Goal: Task Accomplishment & Management: Manage account settings

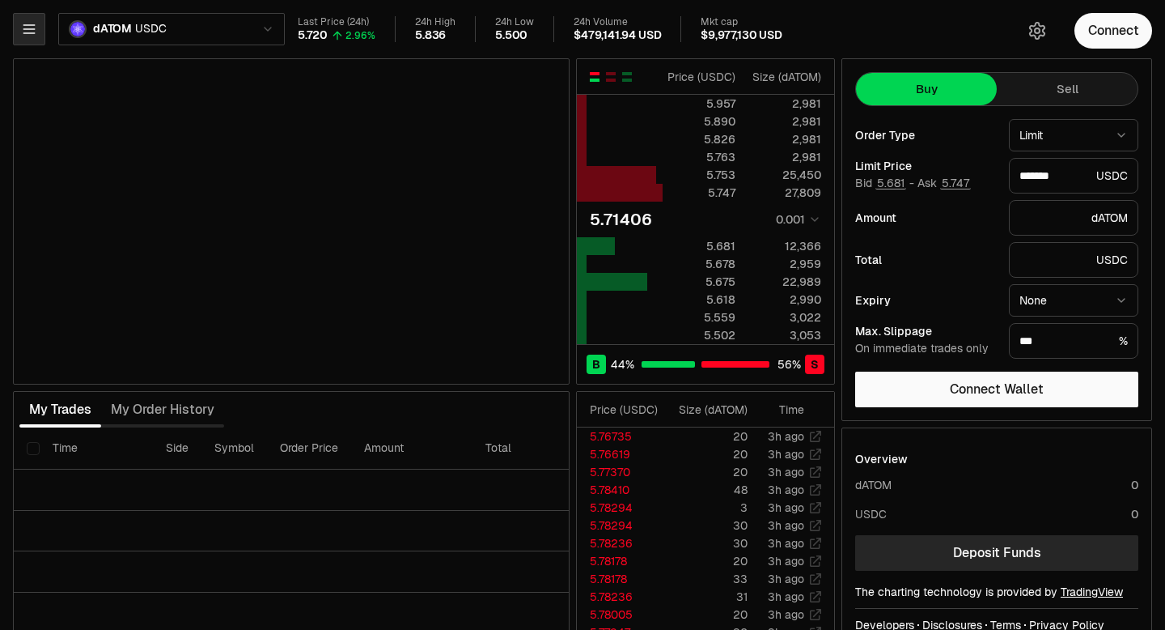
click at [38, 26] on button "button" at bounding box center [29, 29] width 32 height 32
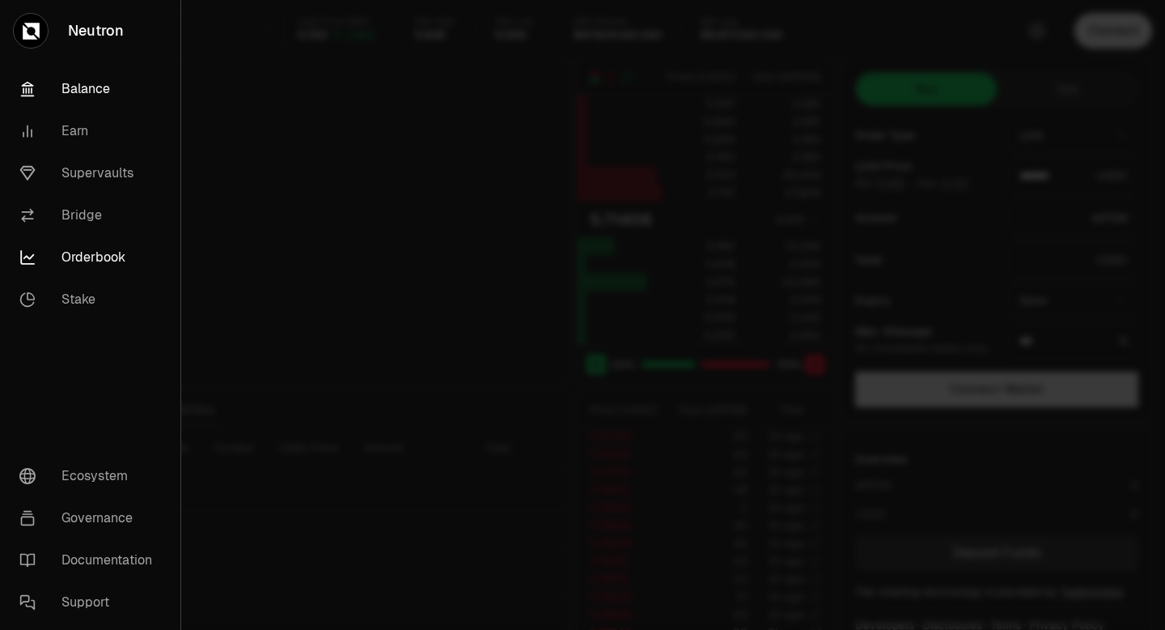
type input "*******"
click at [73, 167] on link "Supervaults" at bounding box center [90, 173] width 168 height 42
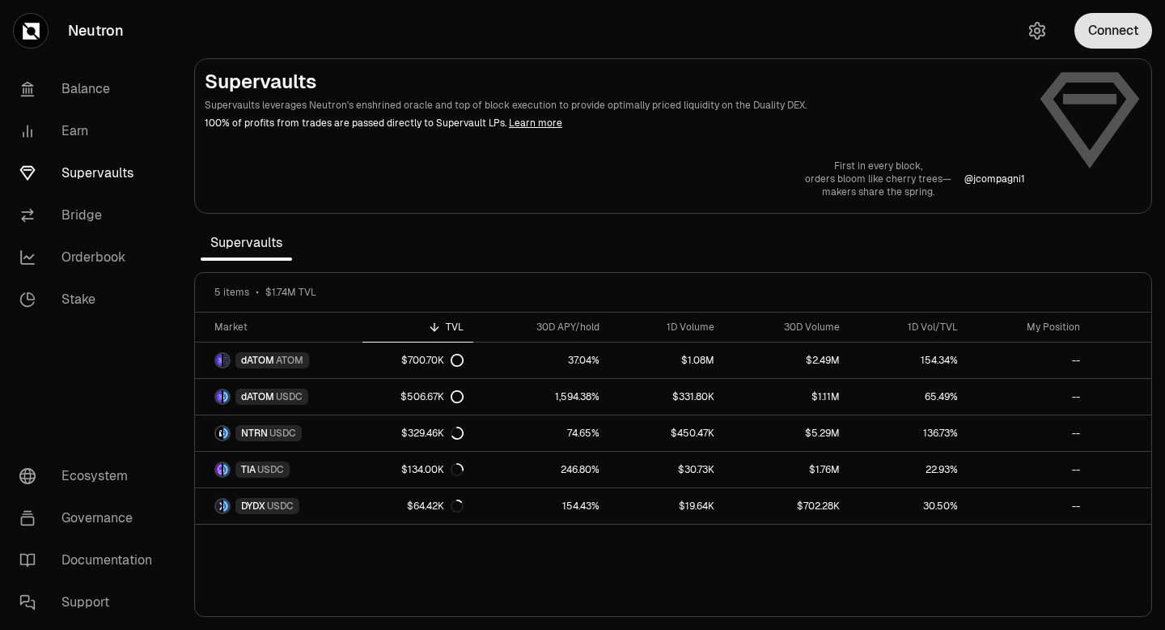
click at [1117, 34] on button "Connect" at bounding box center [1114, 31] width 78 height 36
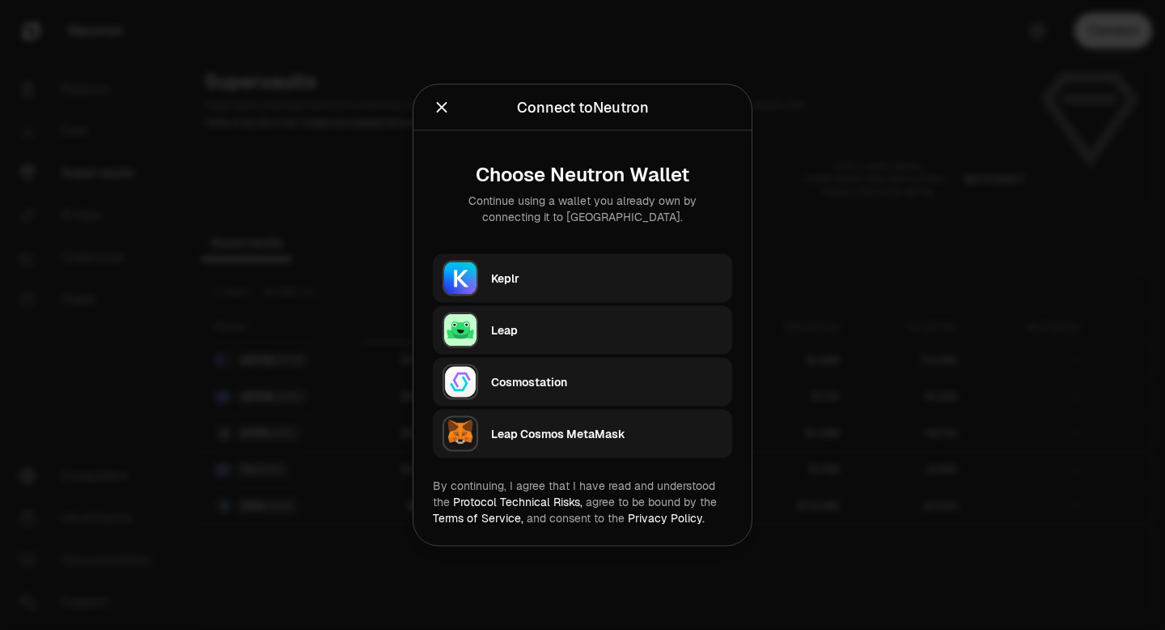
click at [660, 258] on button "Keplr" at bounding box center [582, 278] width 299 height 49
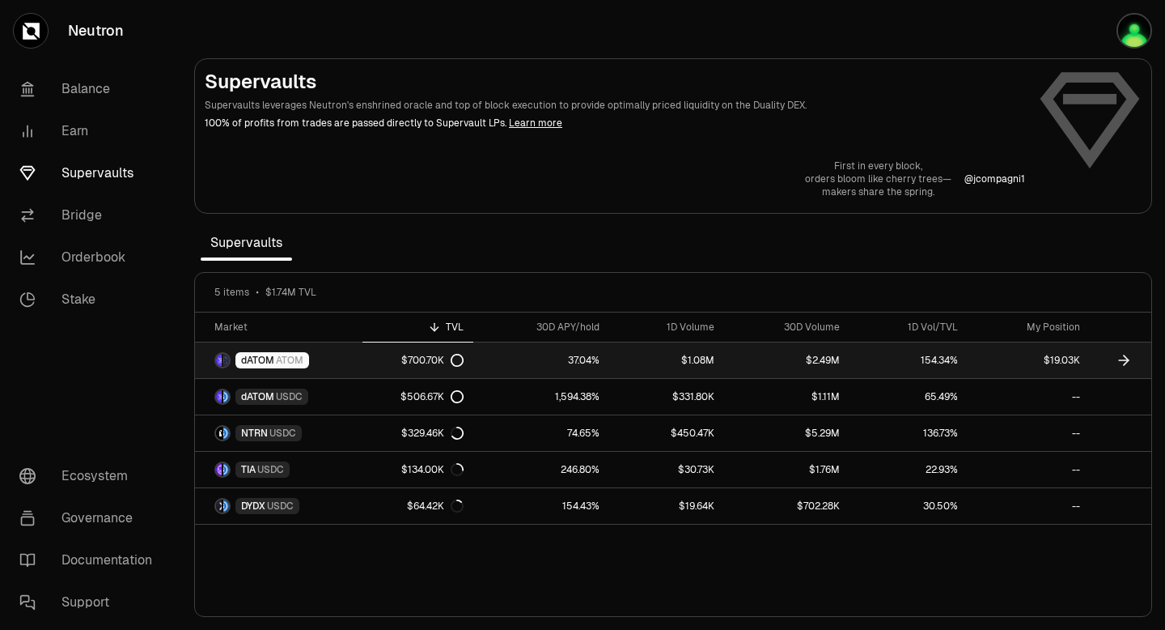
click at [682, 355] on link "$1.08M" at bounding box center [666, 360] width 115 height 36
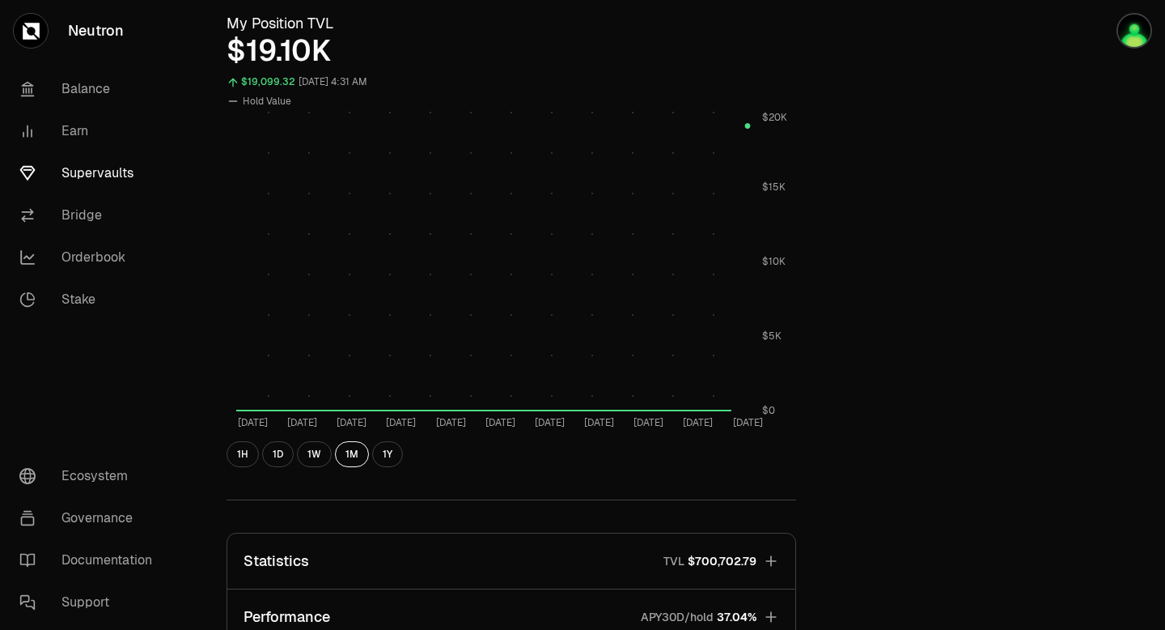
scroll to position [621, 0]
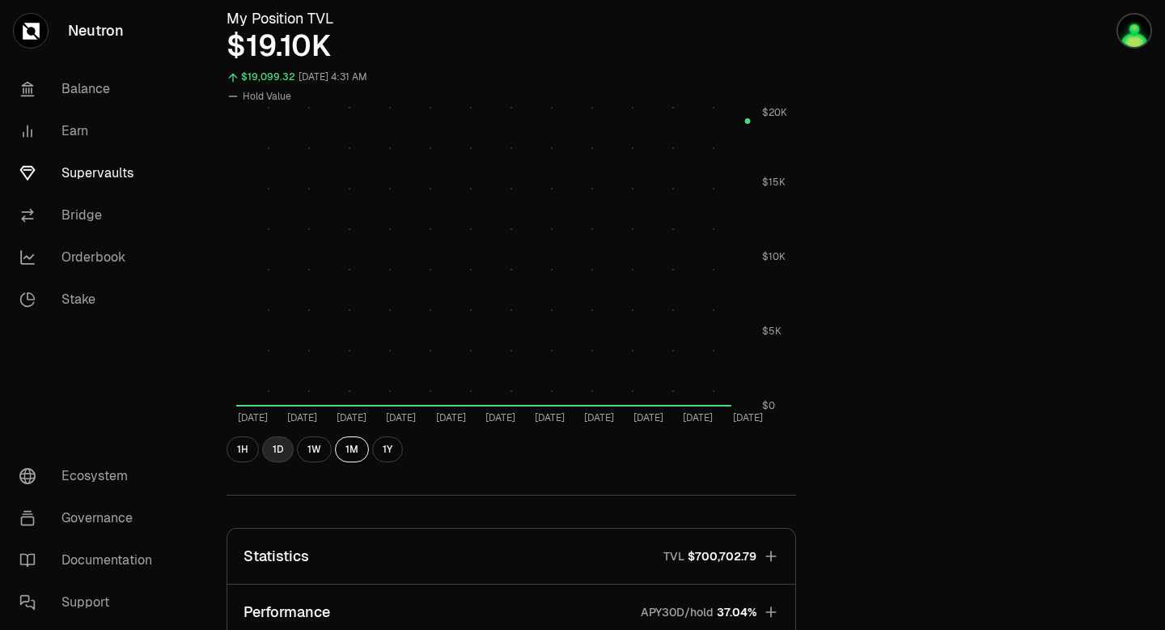
click at [279, 450] on button "1D" at bounding box center [278, 449] width 32 height 26
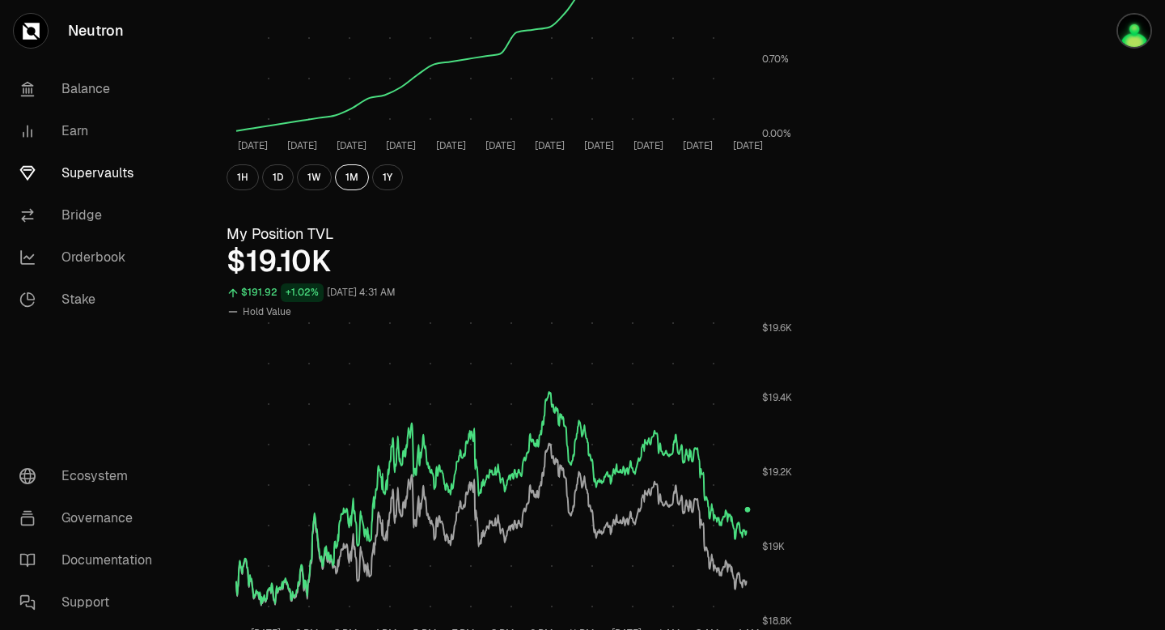
scroll to position [0, 0]
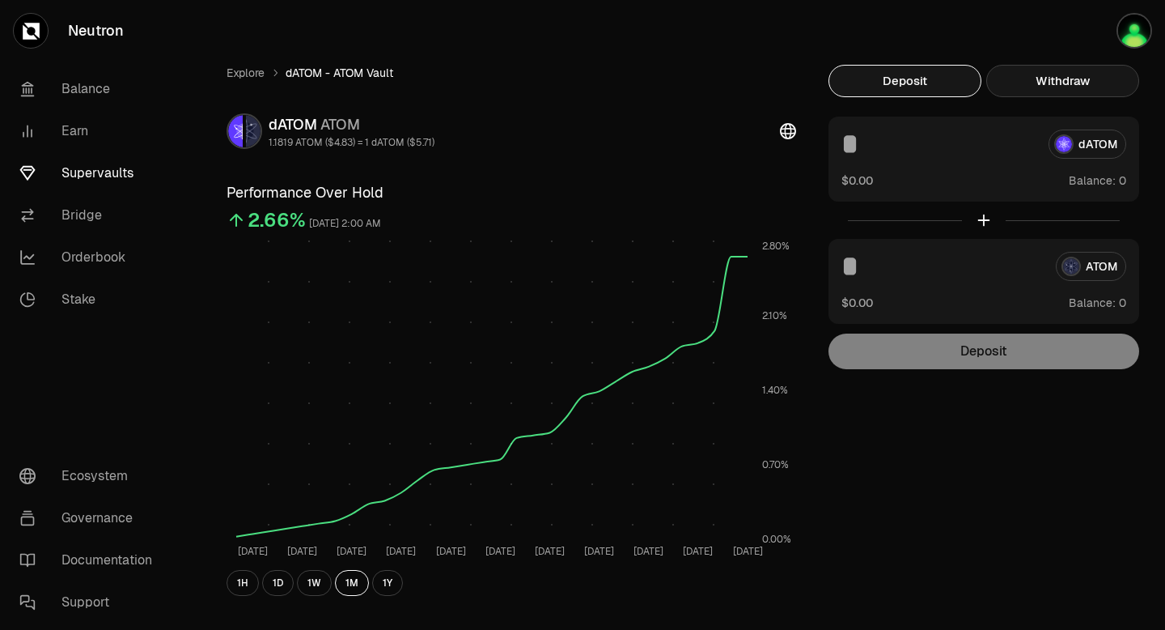
click at [1077, 83] on button "Withdraw" at bounding box center [1062, 81] width 153 height 32
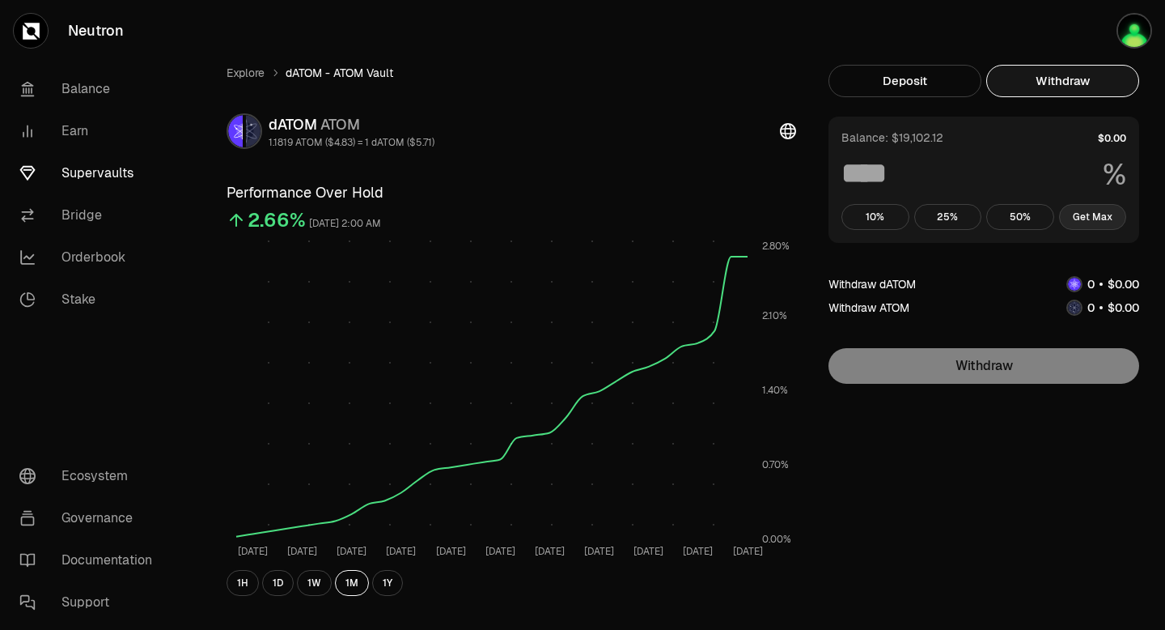
click at [1093, 219] on button "Get Max" at bounding box center [1093, 217] width 68 height 26
type input "***"
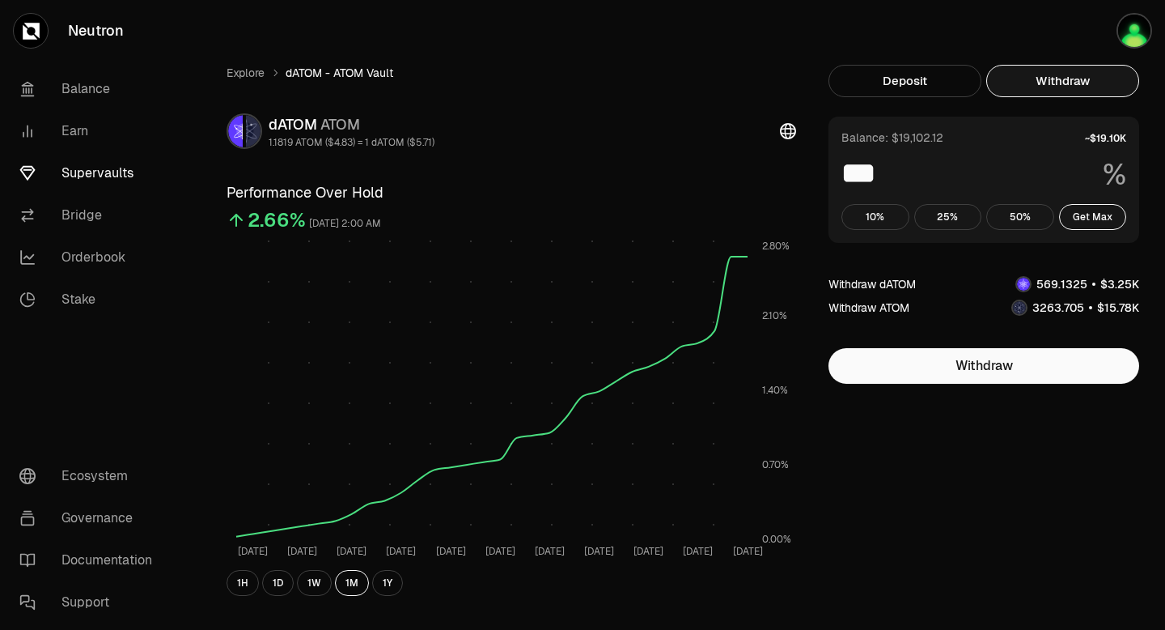
scroll to position [24, 0]
